Goal: Ask a question

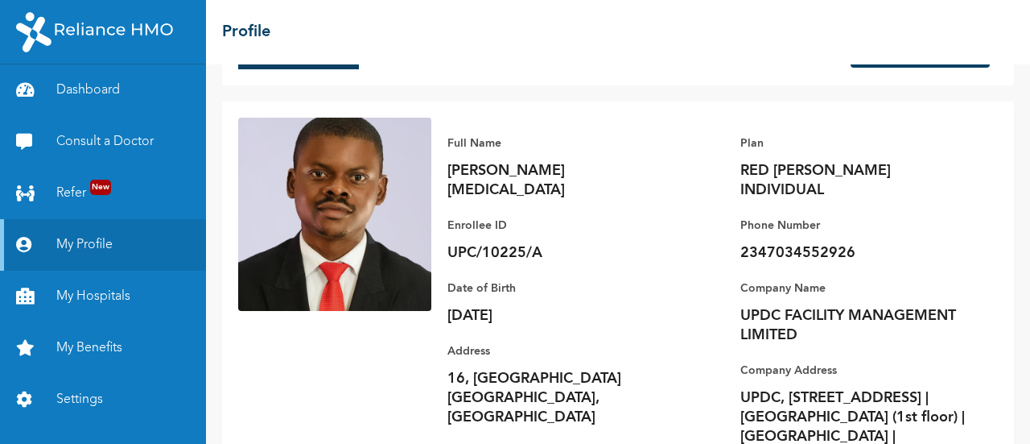
scroll to position [109, 0]
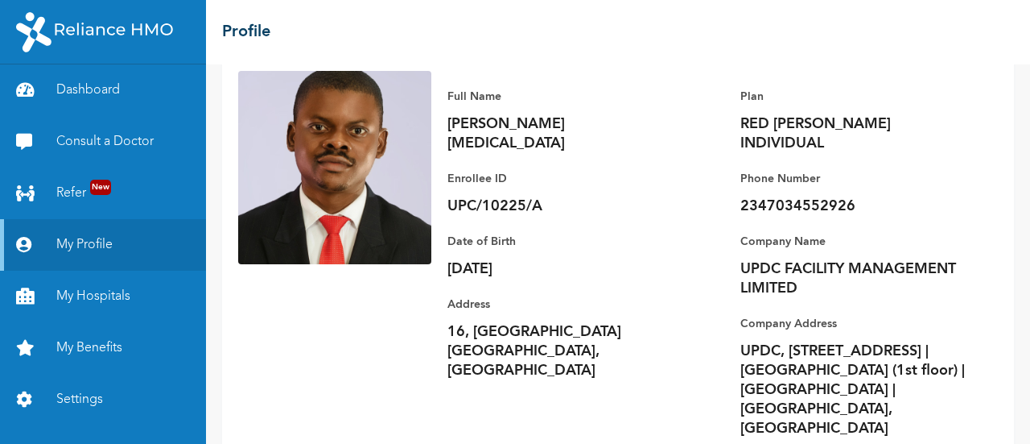
drag, startPoint x: 675, startPoint y: 250, endPoint x: 543, endPoint y: 96, distance: 203.2
click at [543, 96] on p "Full Name" at bounding box center [560, 96] width 225 height 19
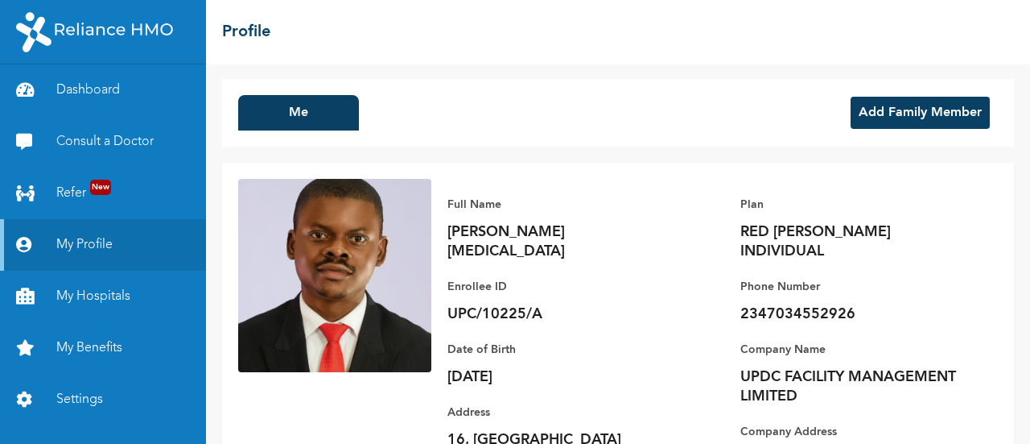
scroll to position [0, 0]
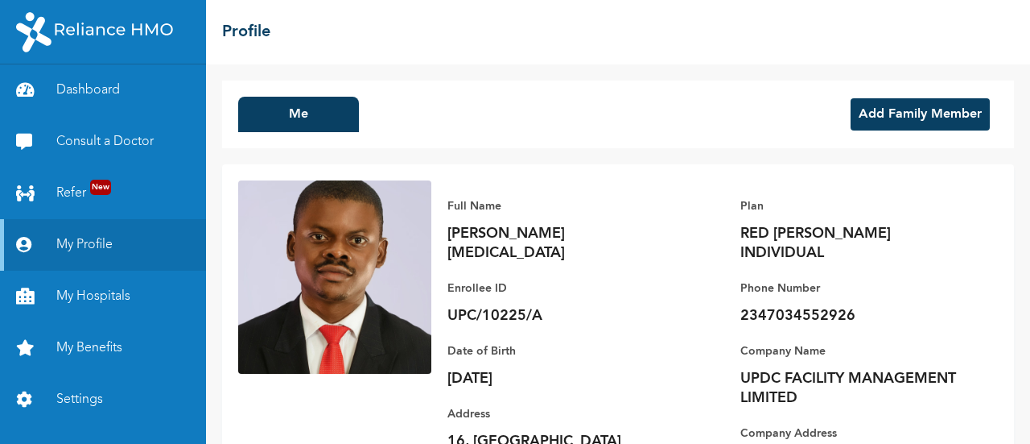
click at [891, 102] on button "Add Family Member" at bounding box center [920, 114] width 139 height 32
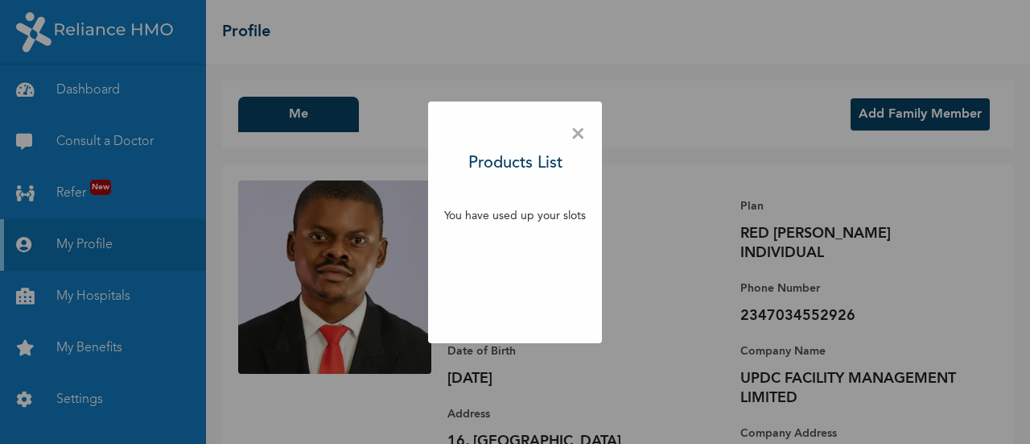
click at [694, 143] on div "× Products List You have used up your slots" at bounding box center [515, 222] width 1030 height 444
click at [580, 134] on span "×" at bounding box center [578, 135] width 15 height 34
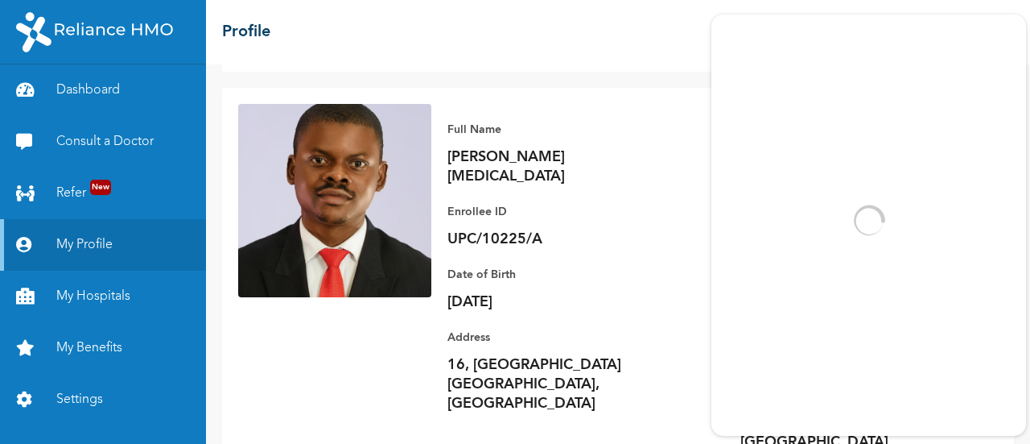
scroll to position [109, 0]
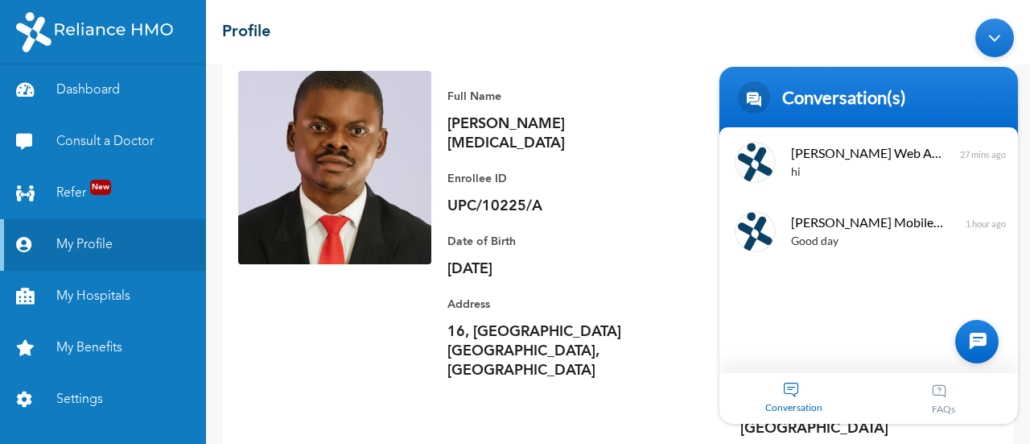
click at [797, 390] on div "Conversation" at bounding box center [795, 397] width 150 height 51
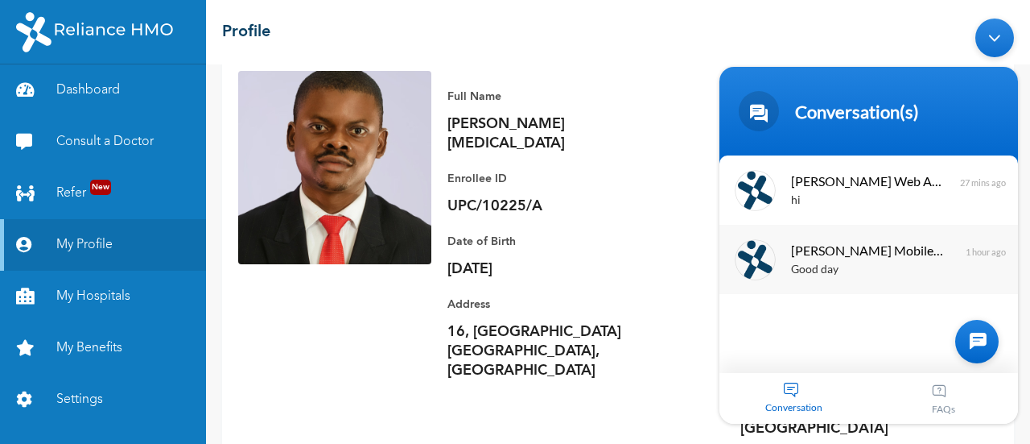
click at [849, 266] on div "Good day" at bounding box center [892, 269] width 203 height 19
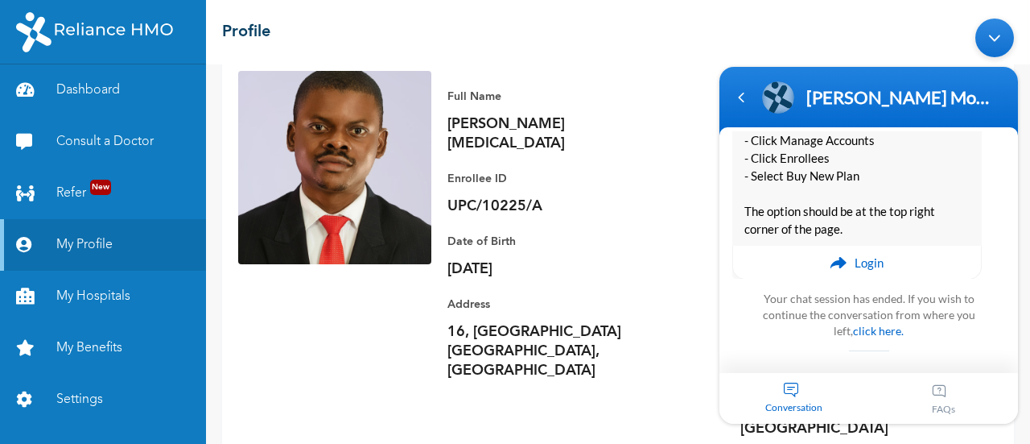
scroll to position [966, 0]
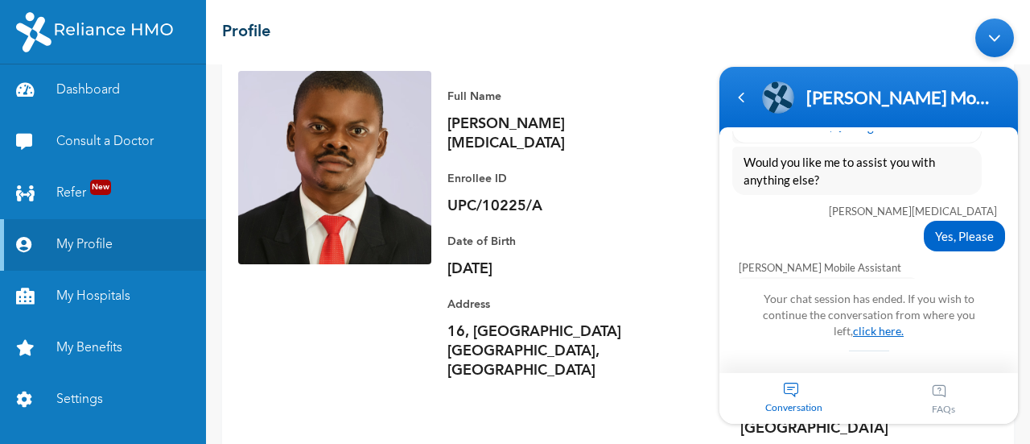
click at [856, 328] on link "click here." at bounding box center [878, 330] width 51 height 14
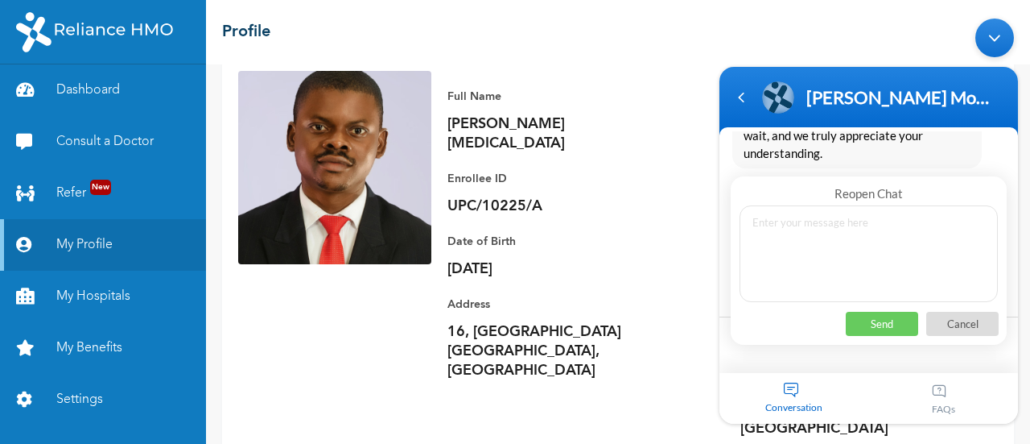
scroll to position [1565, 0]
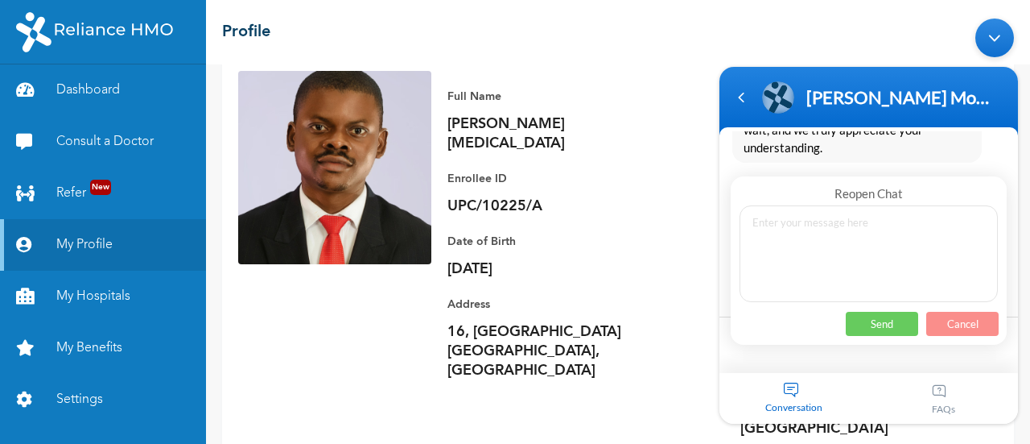
click at [963, 320] on p "Cancel" at bounding box center [962, 323] width 72 height 24
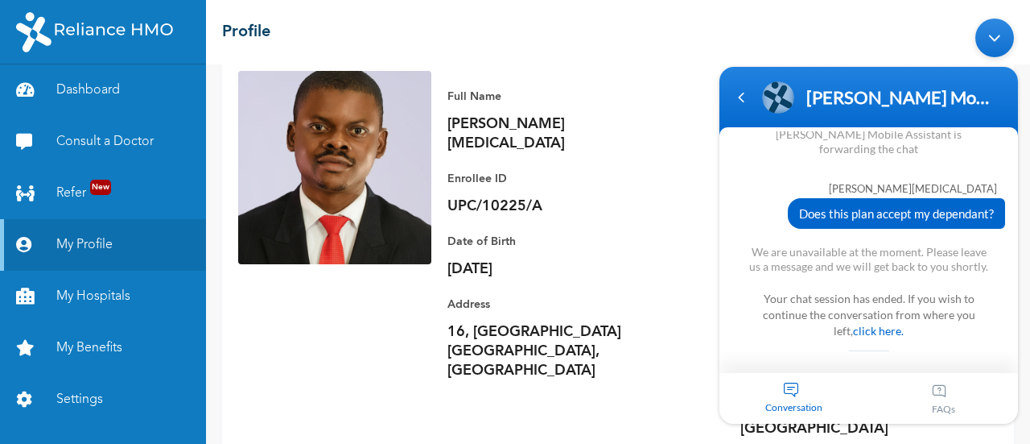
scroll to position [1660, 0]
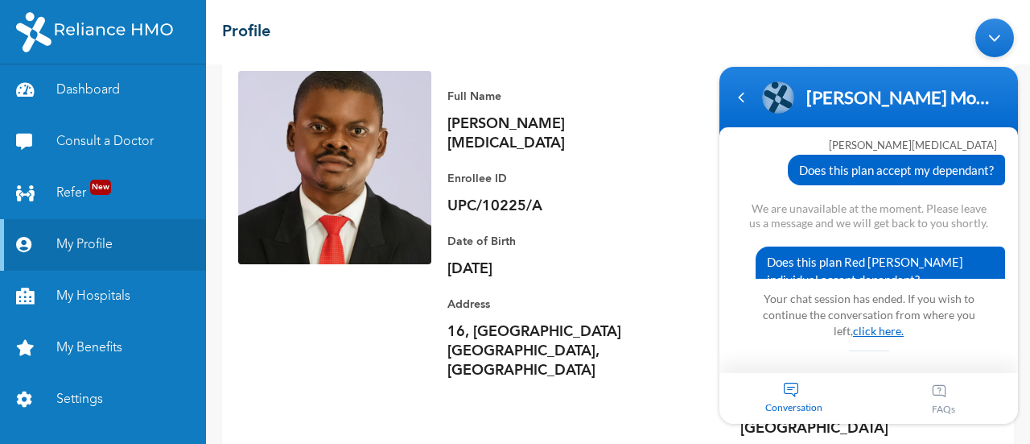
click at [870, 329] on link "click here." at bounding box center [878, 330] width 51 height 14
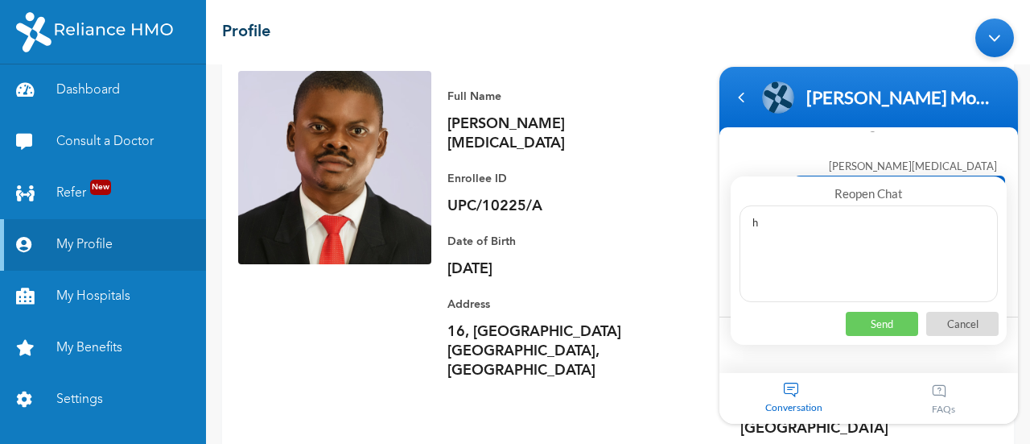
type textarea "hi"
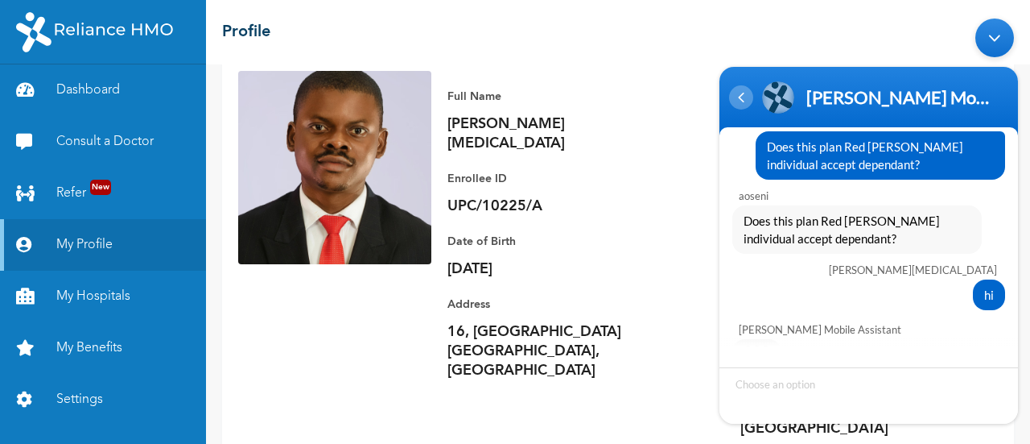
click at [747, 94] on div "Navigation go back" at bounding box center [741, 97] width 24 height 24
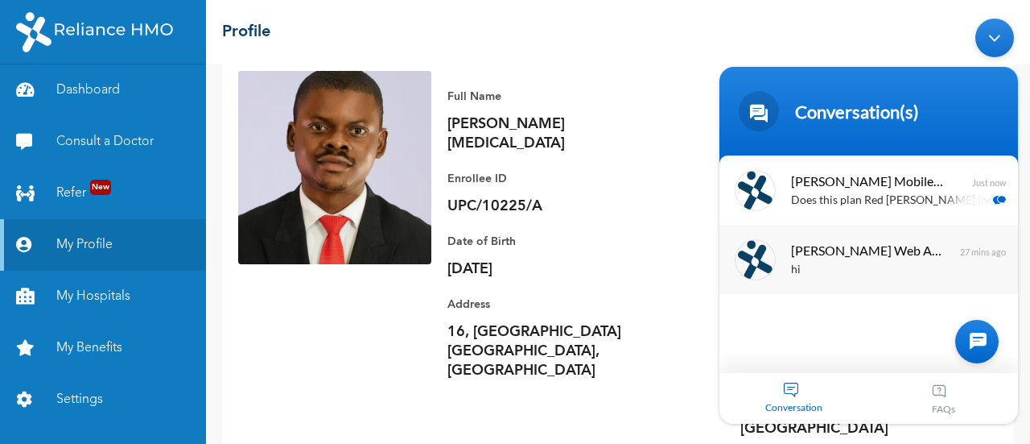
click at [861, 257] on span "[PERSON_NAME] Web Assistant" at bounding box center [867, 249] width 152 height 22
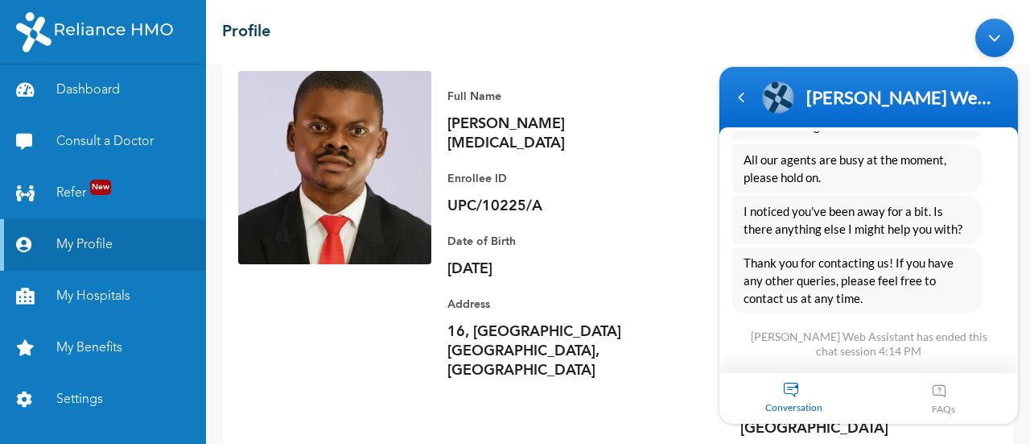
click at [866, 329] on div "[PERSON_NAME] Web Assistant has ended this chat session 4:14 PM" at bounding box center [869, 342] width 242 height 29
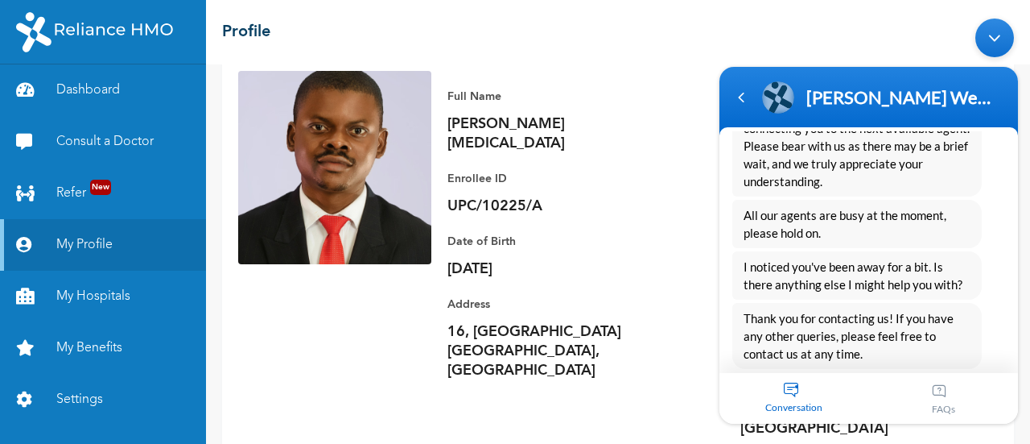
scroll to position [1694, 0]
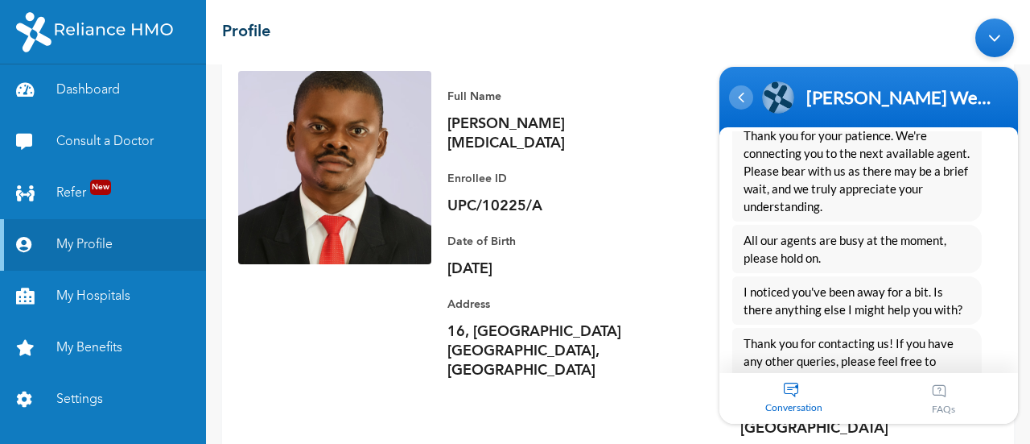
click at [734, 103] on div "Navigation go back" at bounding box center [741, 97] width 24 height 24
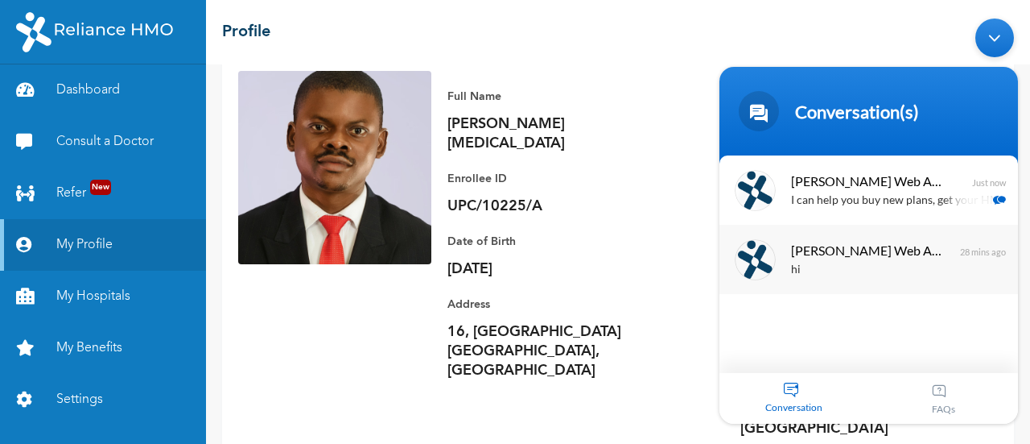
click at [851, 252] on span "[PERSON_NAME] Web Assistant" at bounding box center [867, 249] width 152 height 22
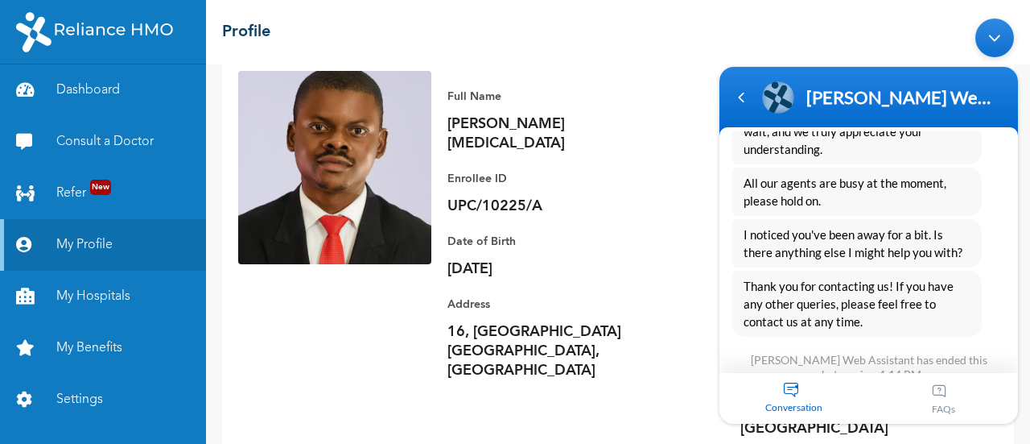
scroll to position [1775, 0]
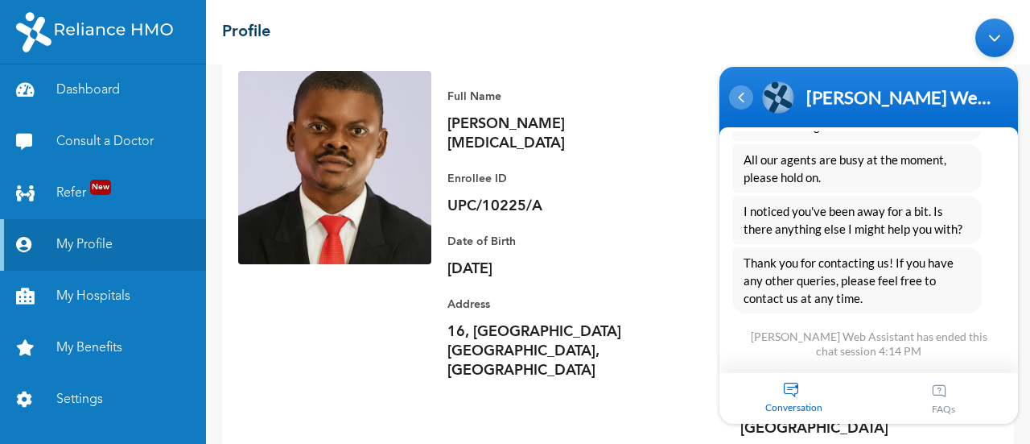
click at [742, 105] on div "Navigation go back" at bounding box center [741, 97] width 24 height 24
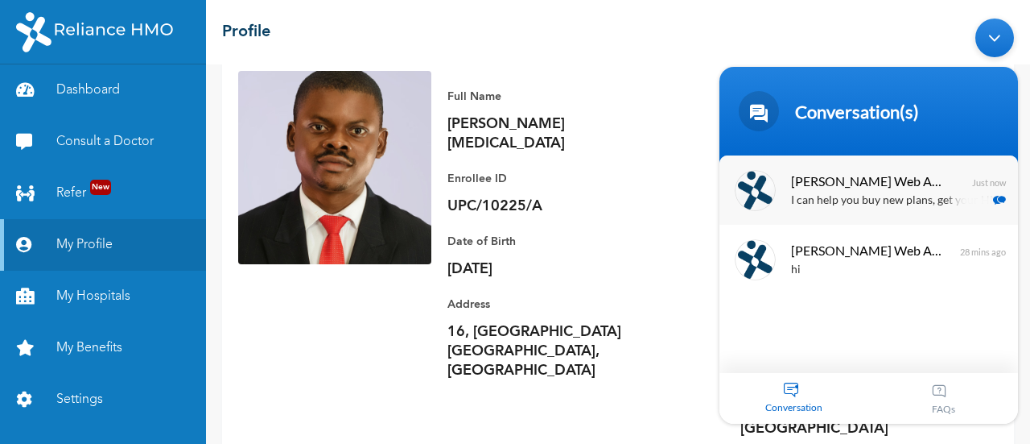
click at [826, 196] on p "I can help you buy new plans, get your HMO ID, check available hospitals and ma…" at bounding box center [892, 200] width 203 height 19
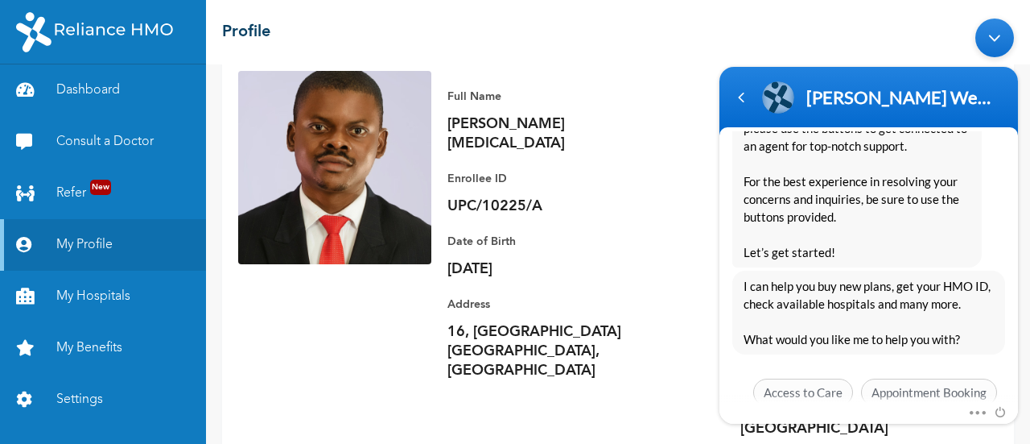
scroll to position [2255, 0]
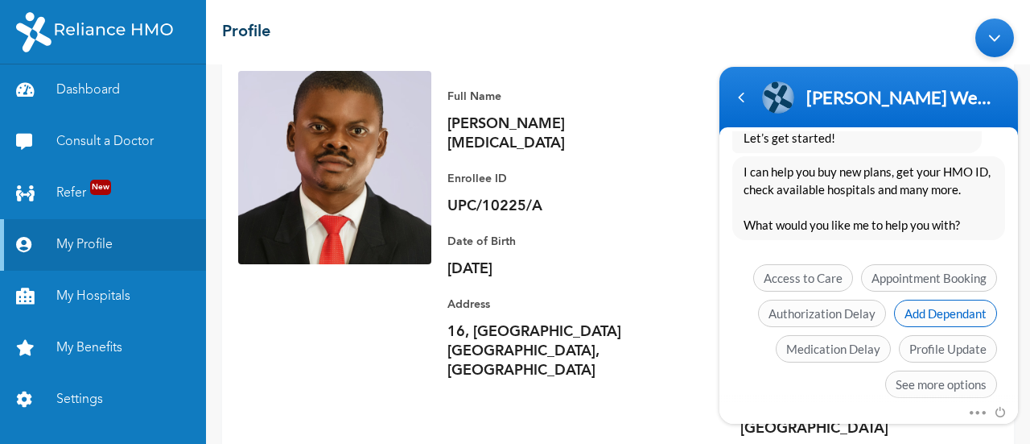
click at [936, 299] on span "Add Dependant" at bounding box center [945, 312] width 103 height 27
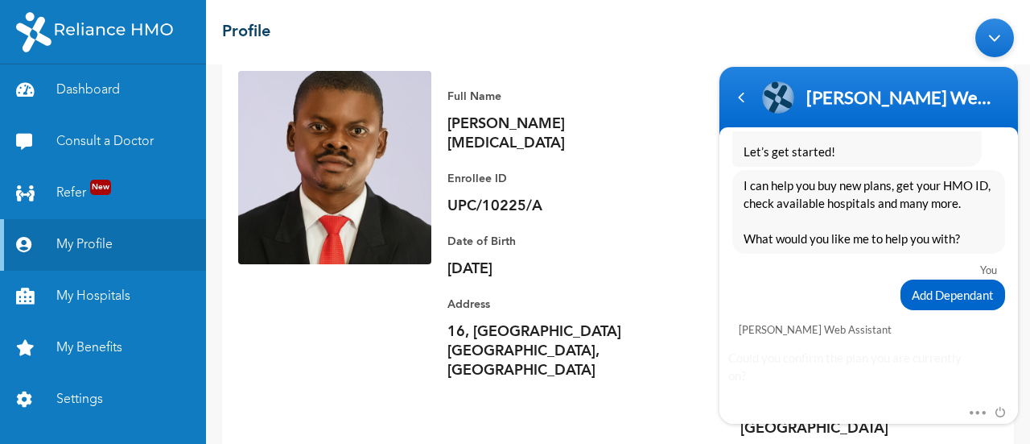
scroll to position [2321, 0]
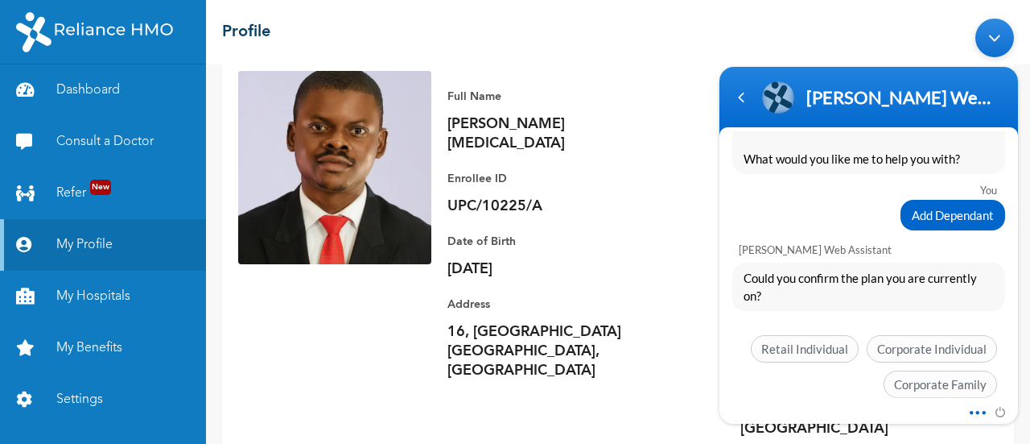
click at [974, 416] on span at bounding box center [973, 409] width 12 height 14
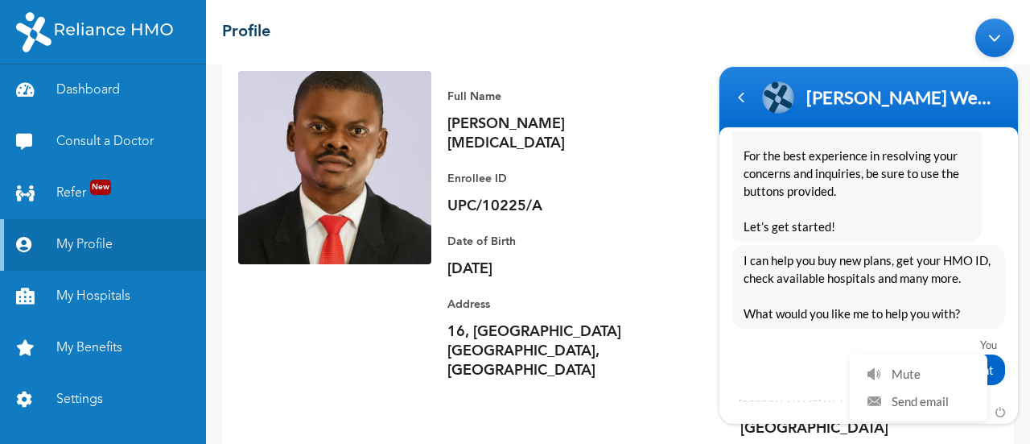
scroll to position [2160, 0]
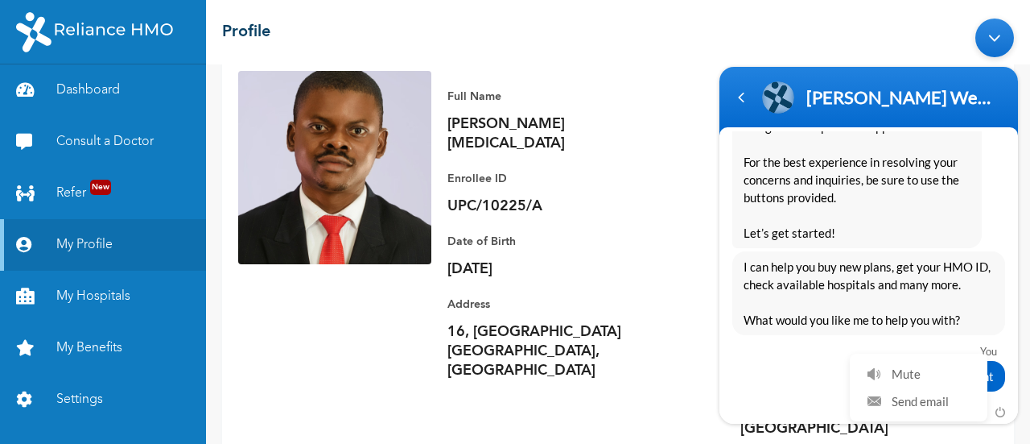
click at [773, 288] on span "I can help you buy new plans, get your HMO ID, check available hospitals and ma…" at bounding box center [869, 292] width 250 height 71
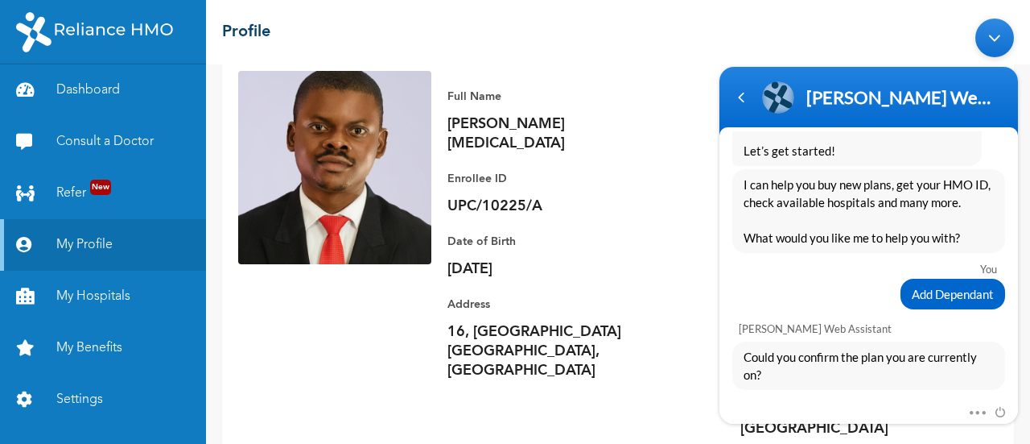
scroll to position [2321, 0]
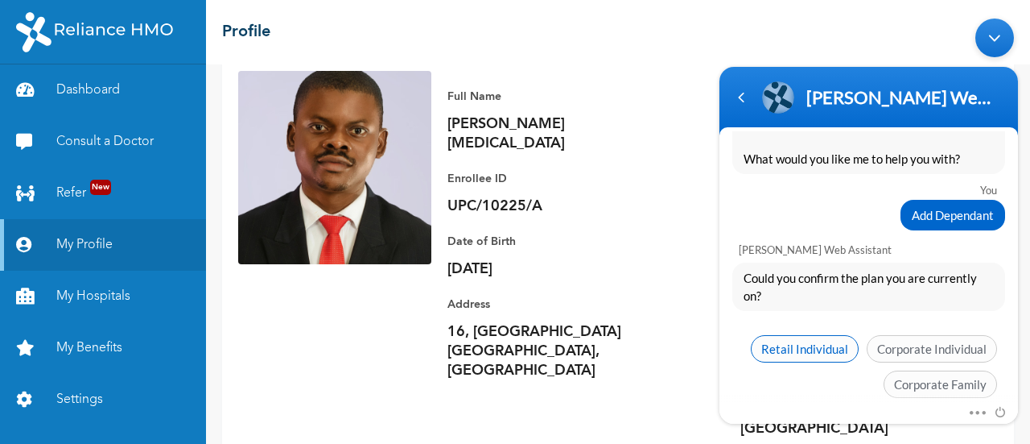
click at [784, 334] on span "Retail Individual" at bounding box center [805, 347] width 108 height 27
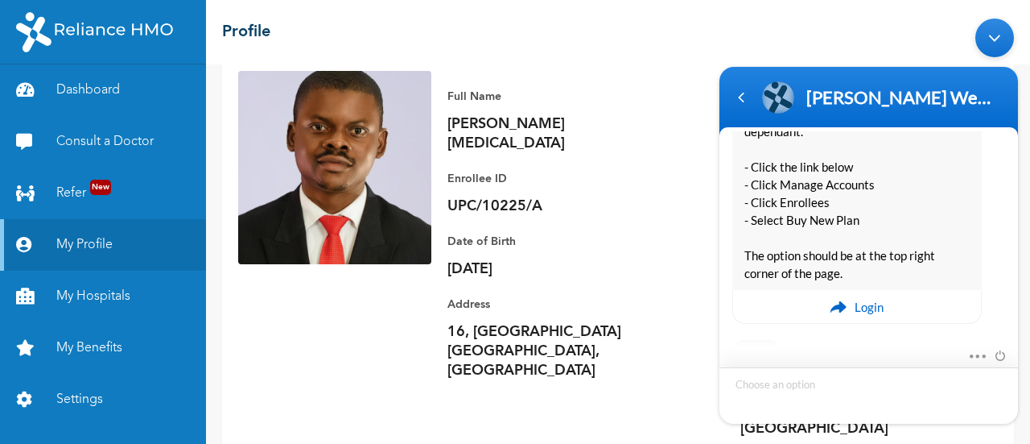
scroll to position [2715, 0]
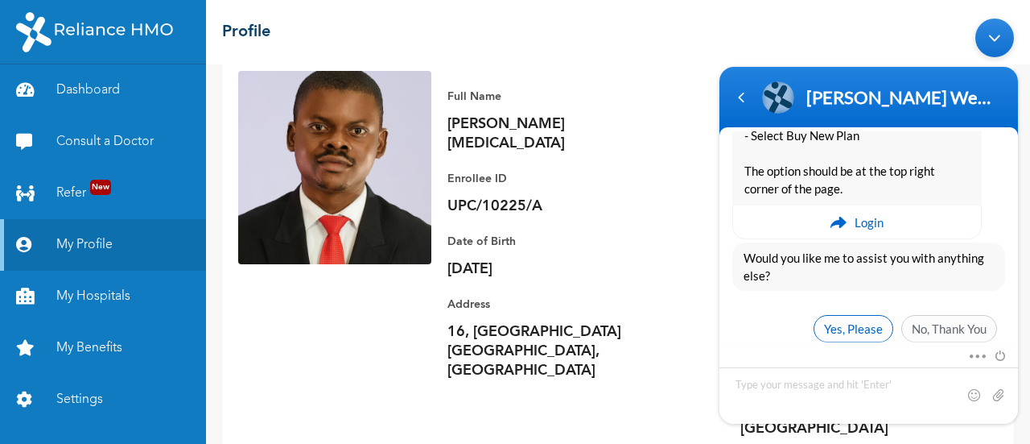
click at [847, 314] on span "Yes, Please" at bounding box center [854, 327] width 80 height 27
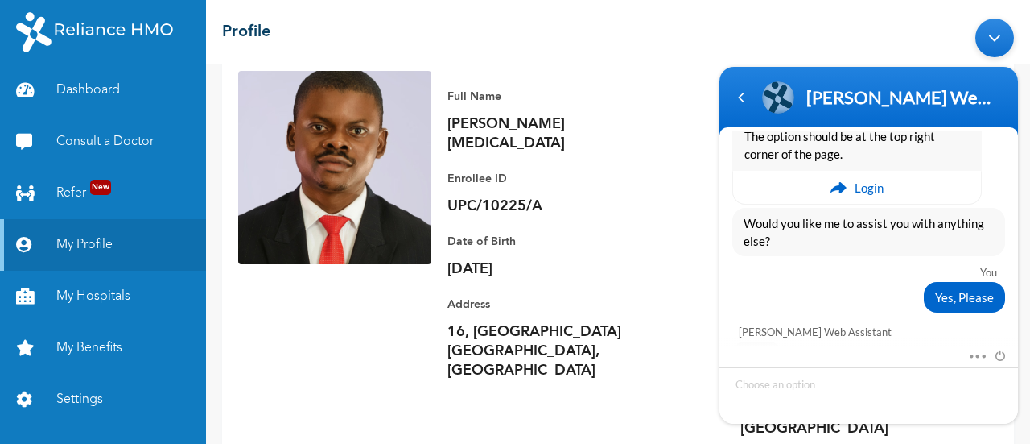
scroll to position [2882, 0]
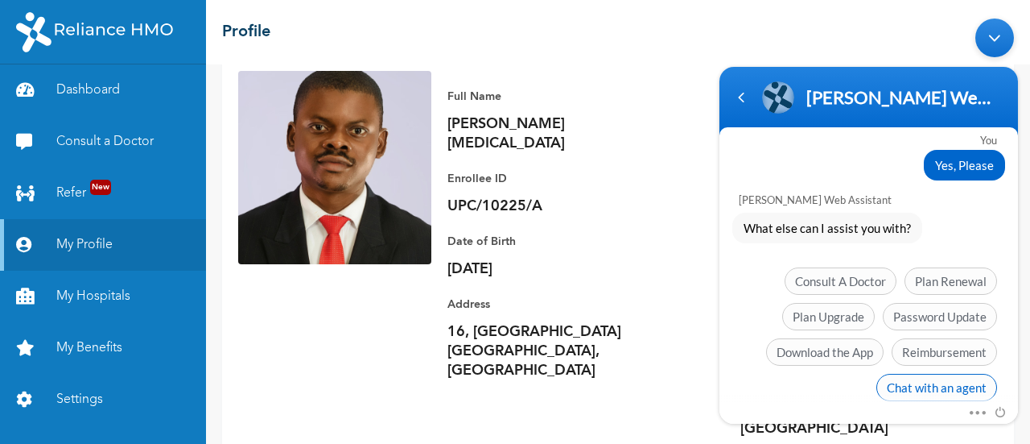
click at [905, 373] on span "Chat with an agent" at bounding box center [937, 386] width 121 height 27
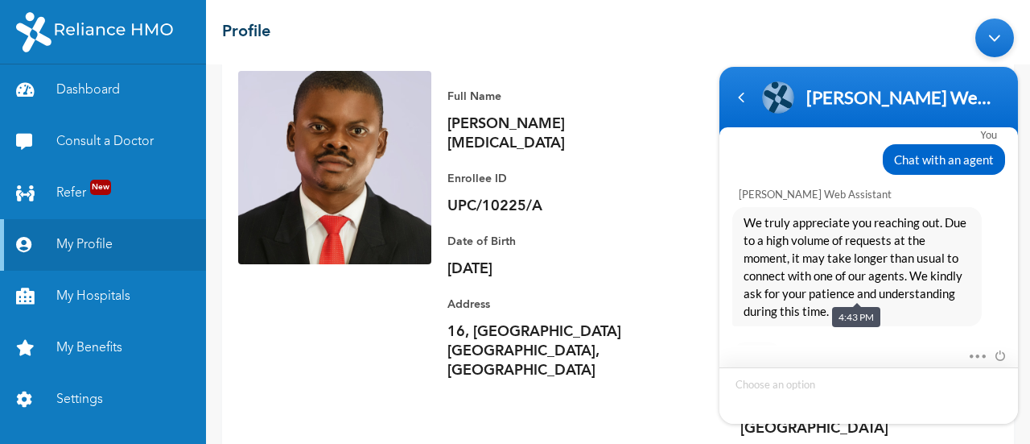
scroll to position [3126, 0]
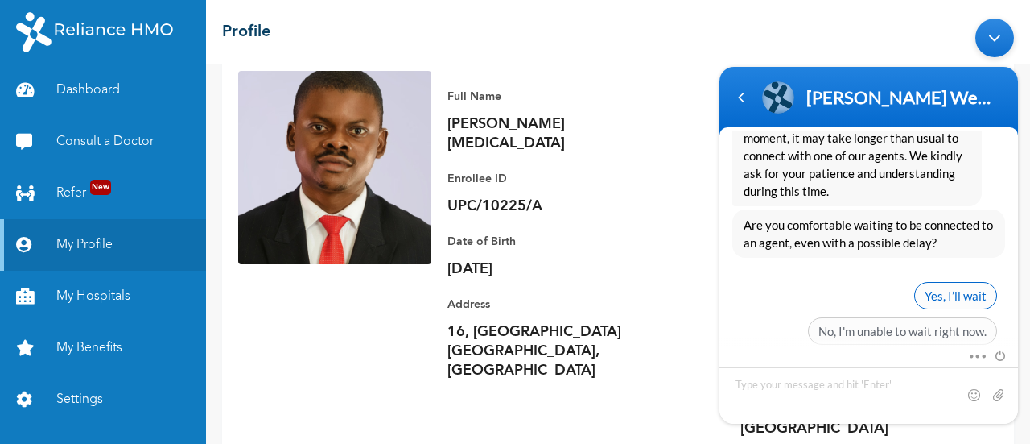
click at [948, 281] on span "Yes, I’ll wait" at bounding box center [955, 294] width 83 height 27
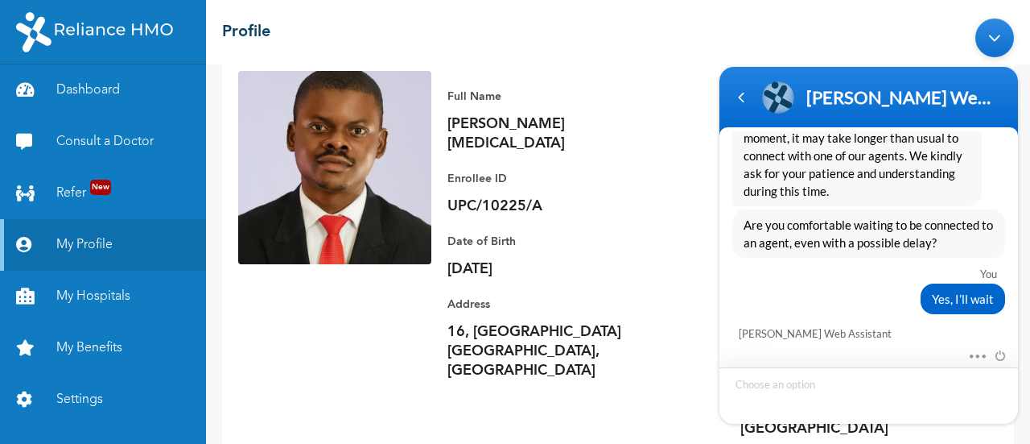
scroll to position [3335, 0]
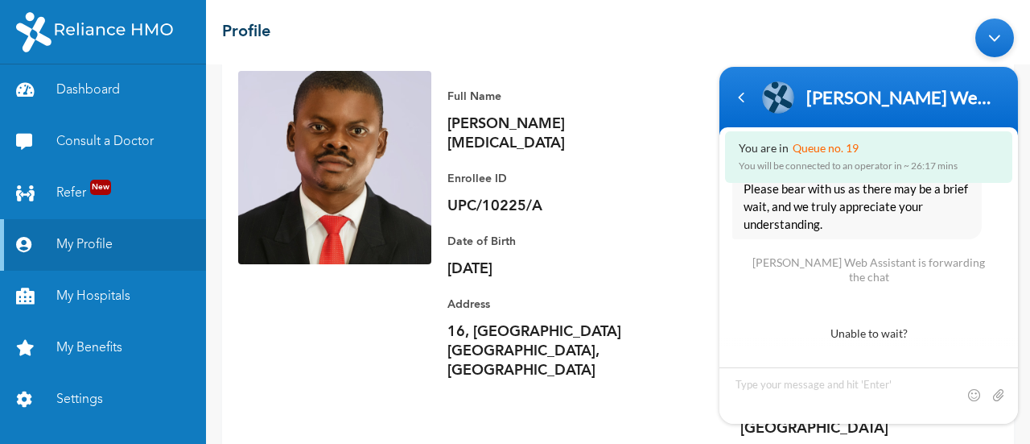
click at [631, 98] on p "Full Name" at bounding box center [560, 96] width 225 height 19
click at [985, 33] on div "Minimize live chat window" at bounding box center [995, 37] width 39 height 39
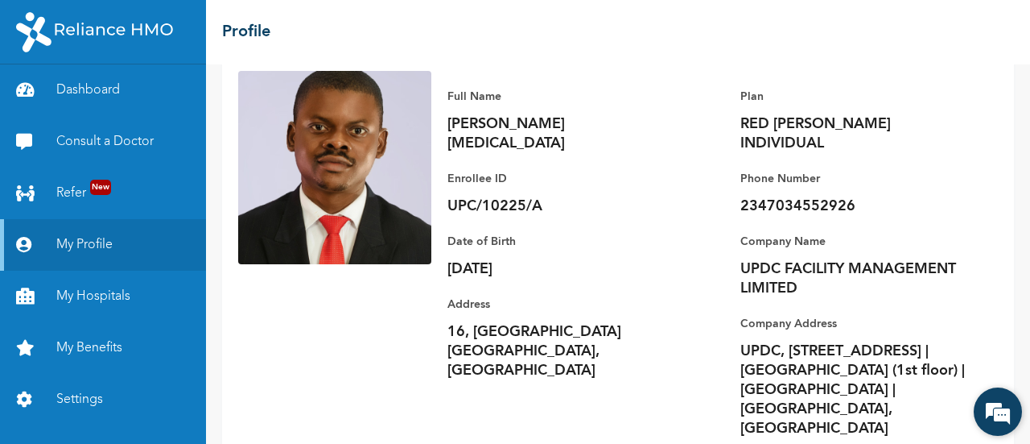
click at [998, 411] on em at bounding box center [997, 411] width 43 height 43
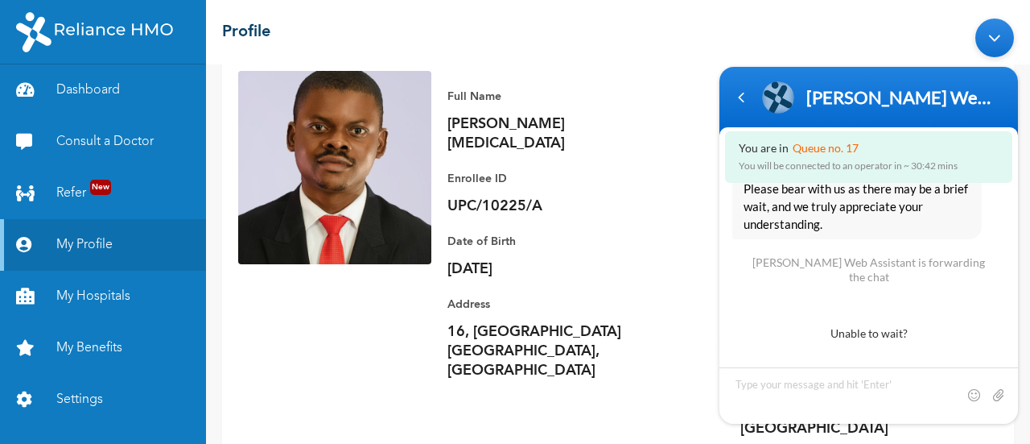
click at [992, 35] on div "Minimize live chat window" at bounding box center [995, 37] width 39 height 39
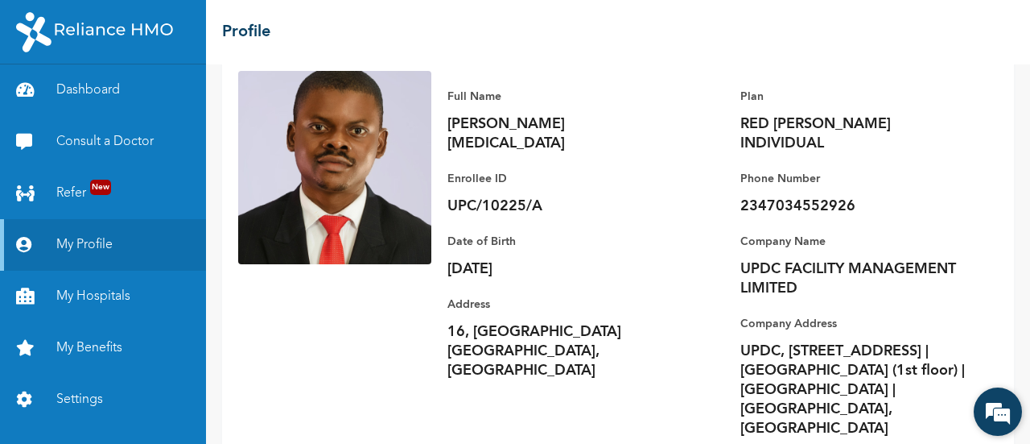
click at [992, 416] on em at bounding box center [997, 411] width 43 height 43
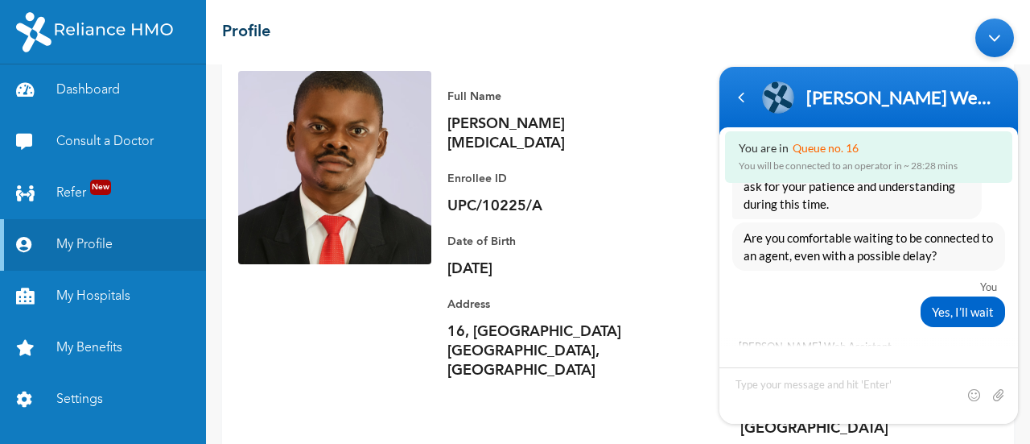
scroll to position [3114, 0]
click at [1003, 26] on div "Minimize live chat window" at bounding box center [995, 37] width 39 height 39
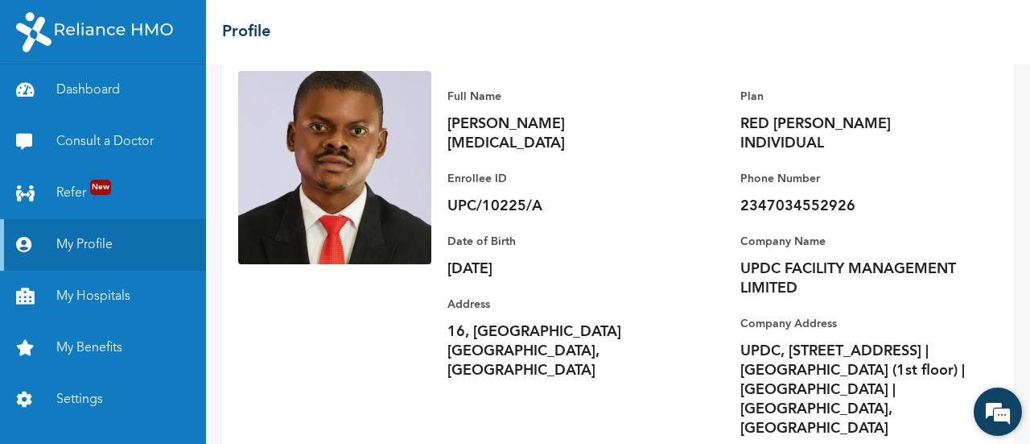
click at [1000, 404] on em at bounding box center [997, 411] width 43 height 43
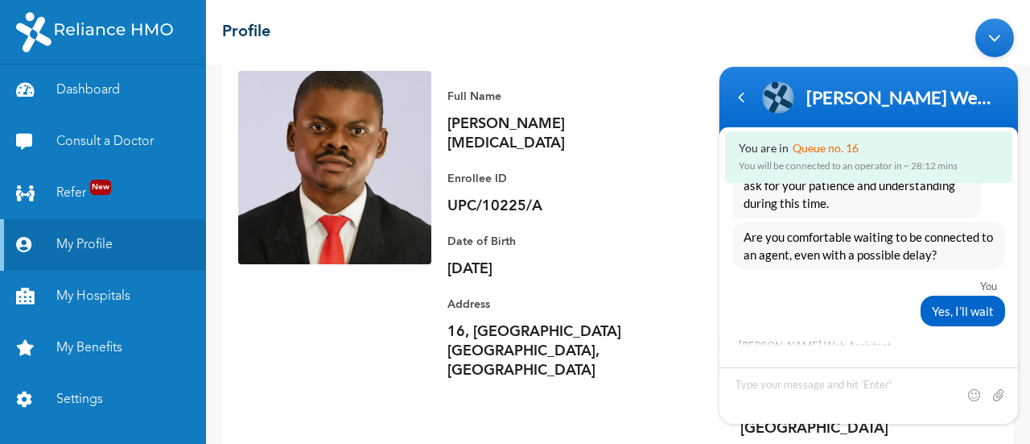
scroll to position [3335, 0]
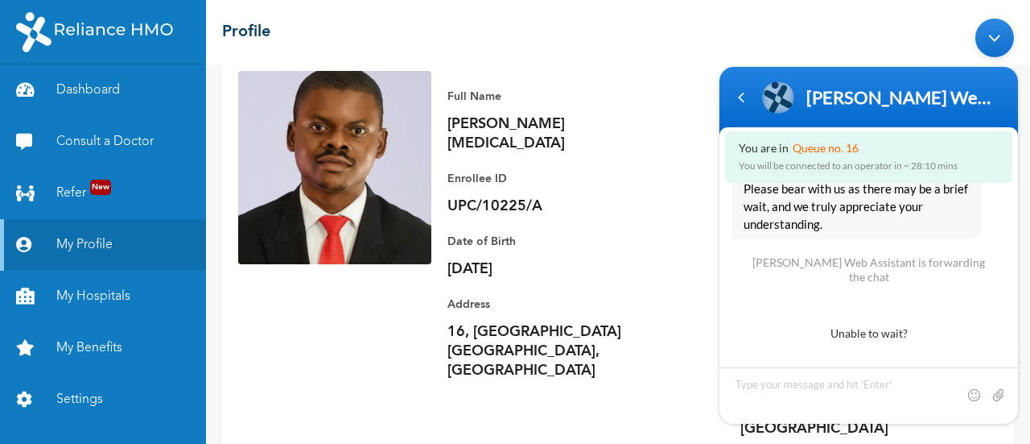
click at [996, 39] on div "Minimize live chat window" at bounding box center [995, 37] width 39 height 39
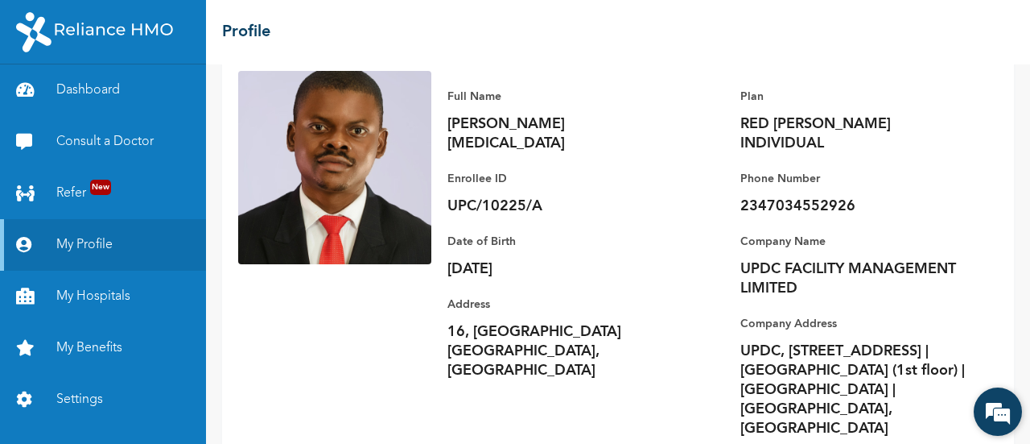
click at [998, 421] on em at bounding box center [997, 411] width 43 height 43
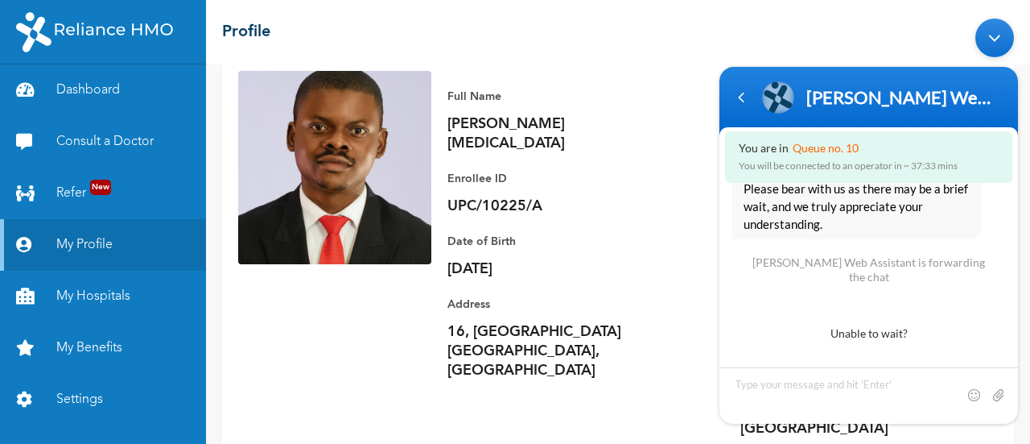
click at [573, 169] on p "Enrollee ID" at bounding box center [560, 178] width 225 height 19
drag, startPoint x: 1001, startPoint y: 32, endPoint x: 1712, endPoint y: 43, distance: 710.8
click at [1001, 32] on div "Minimize live chat window" at bounding box center [995, 37] width 39 height 39
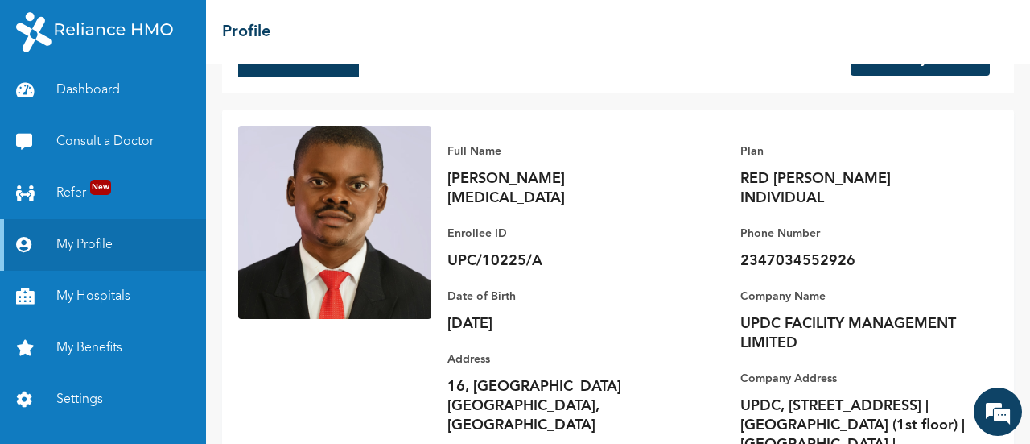
scroll to position [109, 0]
